Goal: Transaction & Acquisition: Obtain resource

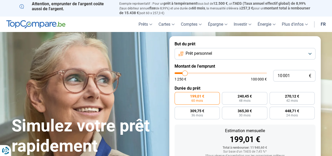
click at [309, 54] on button "Prêt personnel" at bounding box center [245, 54] width 141 height 12
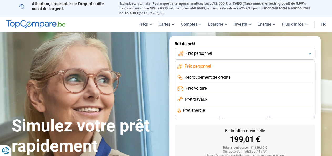
click at [201, 110] on span "Prêt énergie" at bounding box center [194, 111] width 22 height 6
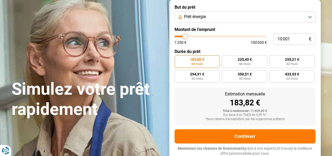
scroll to position [37, 0]
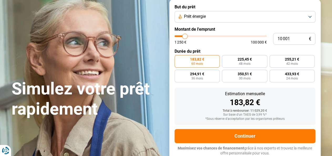
click at [264, 35] on div "10 001 € 1 250 € 100 000 €" at bounding box center [245, 39] width 141 height 12
drag, startPoint x: 181, startPoint y: 32, endPoint x: 243, endPoint y: 34, distance: 61.6
click at [243, 34] on form "But du prêt Prêt énergie Montant de l'emprunt 10 001 € 1 250 € 100 000 € Durée …" at bounding box center [244, 80] width 151 height 162
click at [248, 35] on div "10 001 € 1 250 € 100 000 €" at bounding box center [245, 39] width 141 height 12
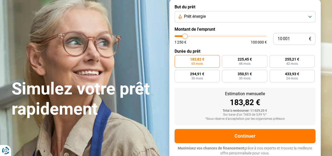
click at [248, 35] on div "10 001 € 1 250 € 100 000 €" at bounding box center [245, 39] width 141 height 12
click at [293, 38] on input "10 001" at bounding box center [294, 39] width 42 height 12
type input "1 000"
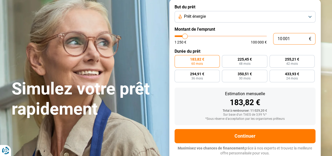
type input "1250"
type input "100"
type input "1250"
type input "10"
type input "1250"
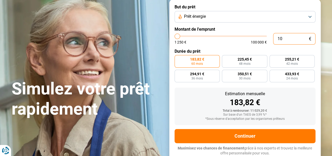
type input "1"
type input "1250"
type input "0"
type input "1250"
type input "1"
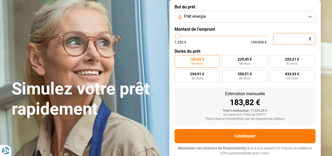
type input "1250"
type input "1 250"
type input "1250"
radio input "true"
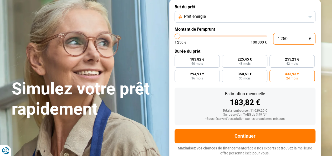
type input "12 500"
type input "12500"
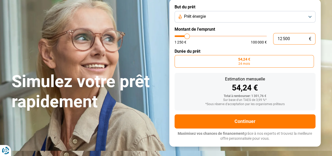
type input "125 000"
type input "100000"
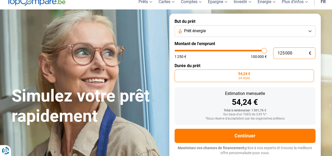
scroll to position [22, 0]
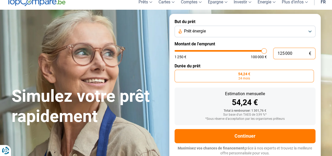
type input "100 000"
type input "100000"
radio input "false"
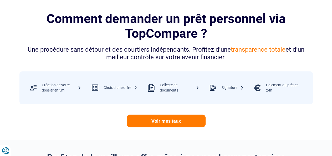
scroll to position [210, 0]
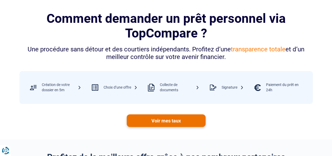
type input "100 000"
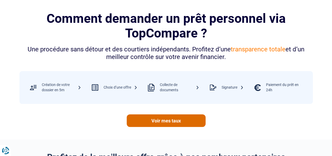
click at [175, 123] on link "Voir mes taux" at bounding box center [166, 121] width 79 height 13
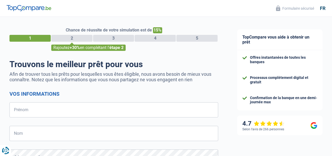
select select "32"
drag, startPoint x: 334, startPoint y: 2, endPoint x: 152, endPoint y: 0, distance: 182.0
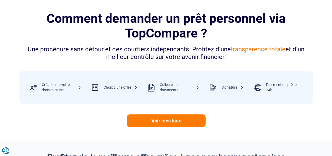
scroll to position [210, 0]
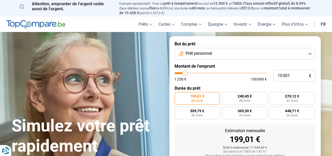
click at [309, 55] on button "Prêt personnel" at bounding box center [245, 54] width 141 height 12
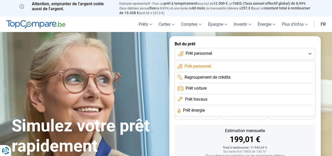
click at [210, 99] on li "Prêt travaux" at bounding box center [244, 99] width 135 height 11
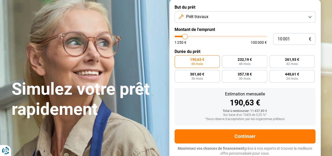
scroll to position [37, 0]
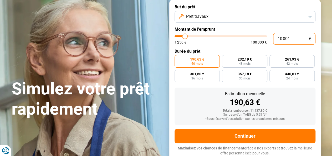
click at [295, 37] on input "10 001" at bounding box center [294, 39] width 42 height 12
type input "1 000"
type input "1250"
type input "1 250"
type input "1250"
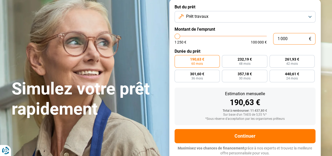
radio input "true"
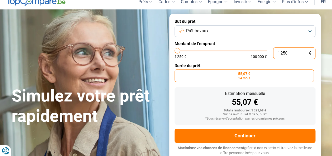
scroll to position [22, 0]
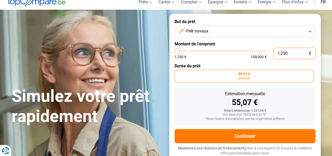
type input "12 500"
type input "12500"
type input "125 000"
type input "100000"
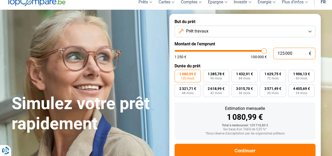
type input "100 000"
type input "100000"
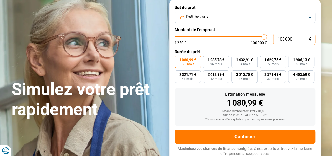
scroll to position [37, 0]
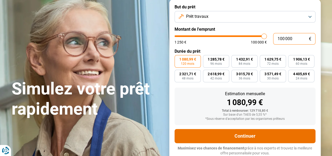
type input "100 000"
click at [246, 140] on button "Continuer" at bounding box center [245, 136] width 141 height 14
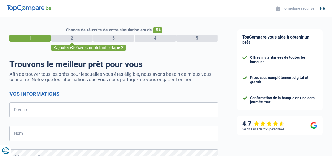
select select "32"
